Goal: Navigation & Orientation: Find specific page/section

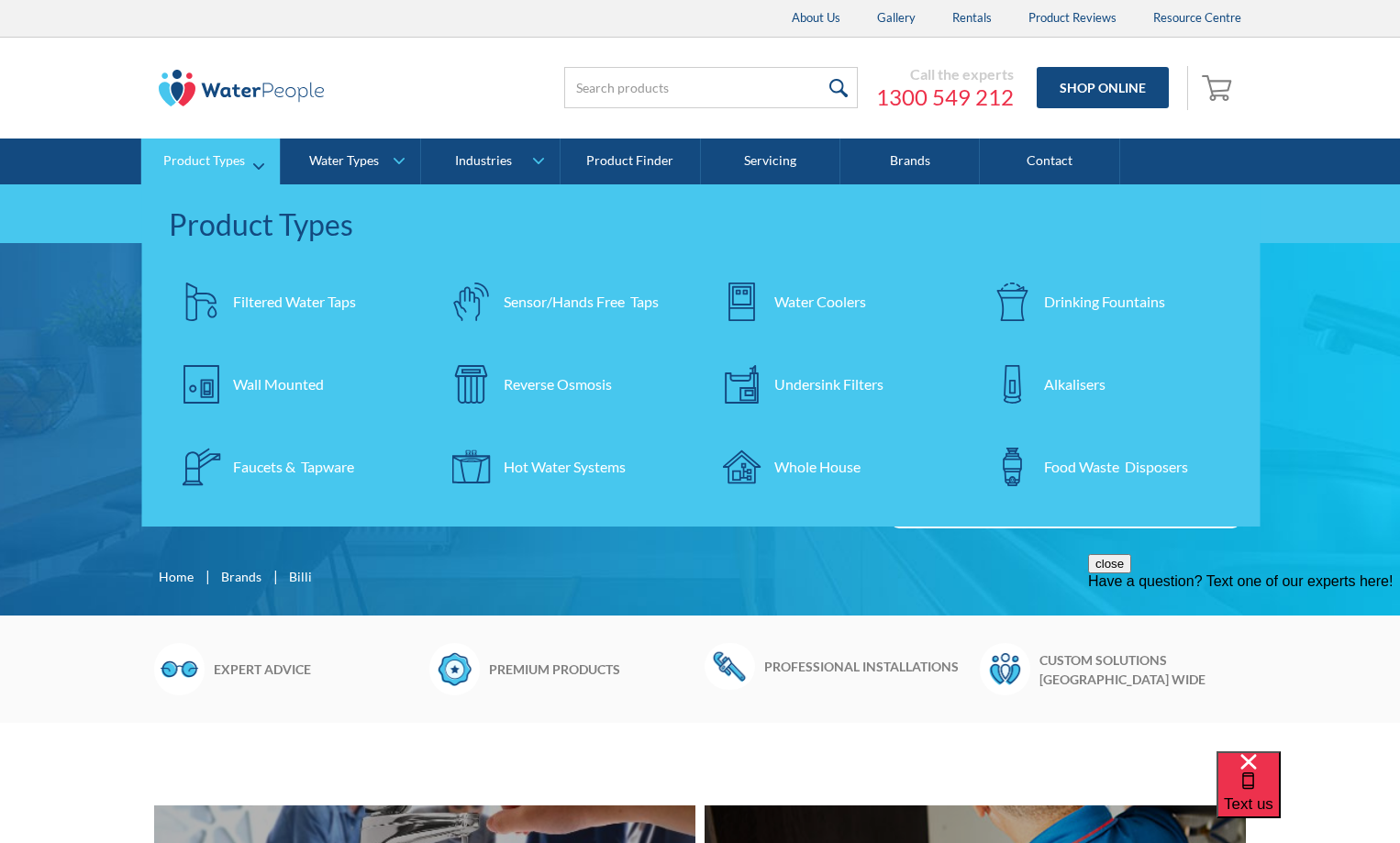
click at [246, 304] on div "Filtered Water Taps" at bounding box center [294, 301] width 123 height 22
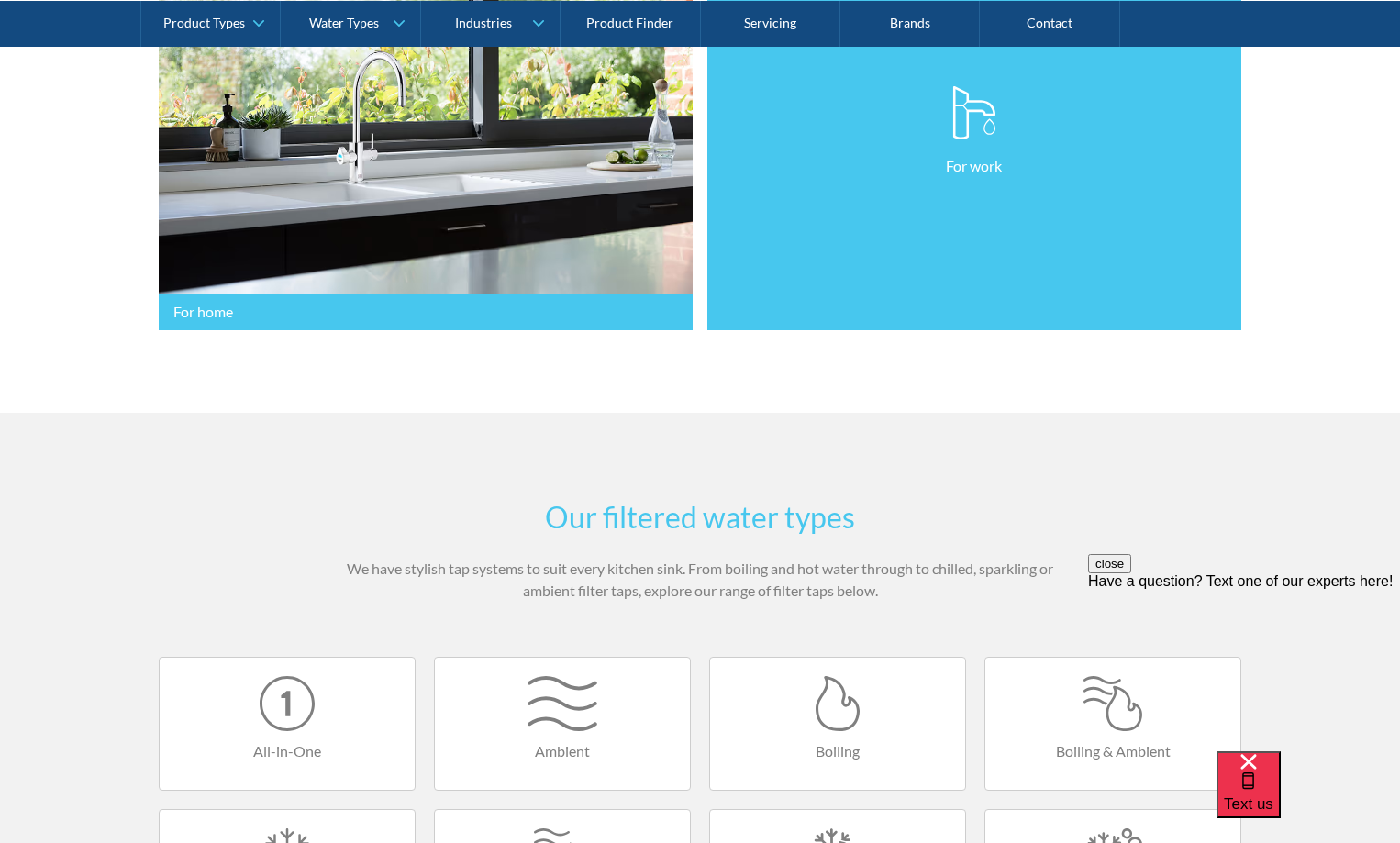
click at [988, 297] on link "For work" at bounding box center [974, 132] width 534 height 399
